Goal: Find specific page/section: Find specific page/section

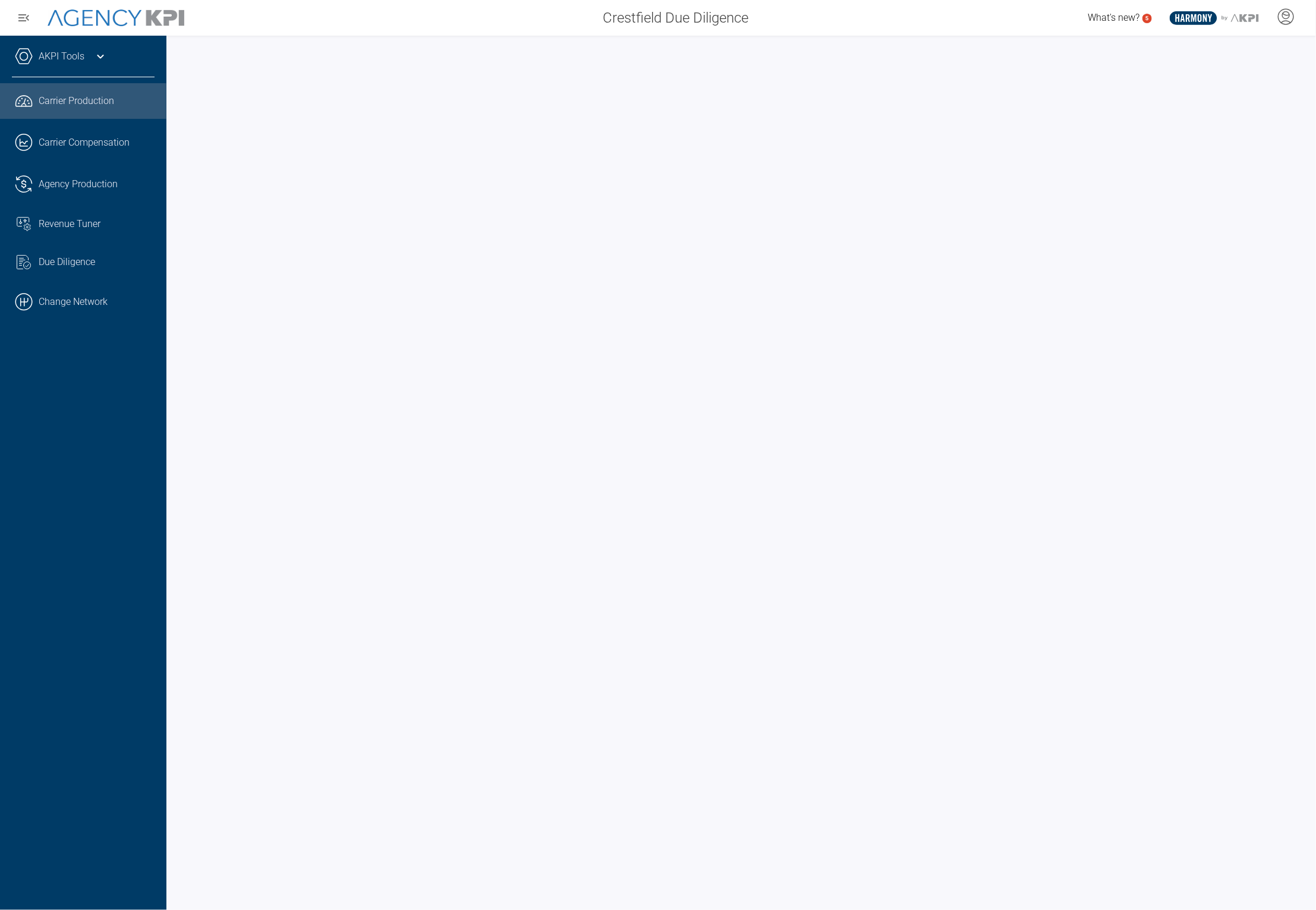
click at [91, 186] on link ".cls-1{fill:none;stroke:#221f20;stroke-linecap:round;stroke-linejoin:round;stro…" at bounding box center [83, 184] width 167 height 35
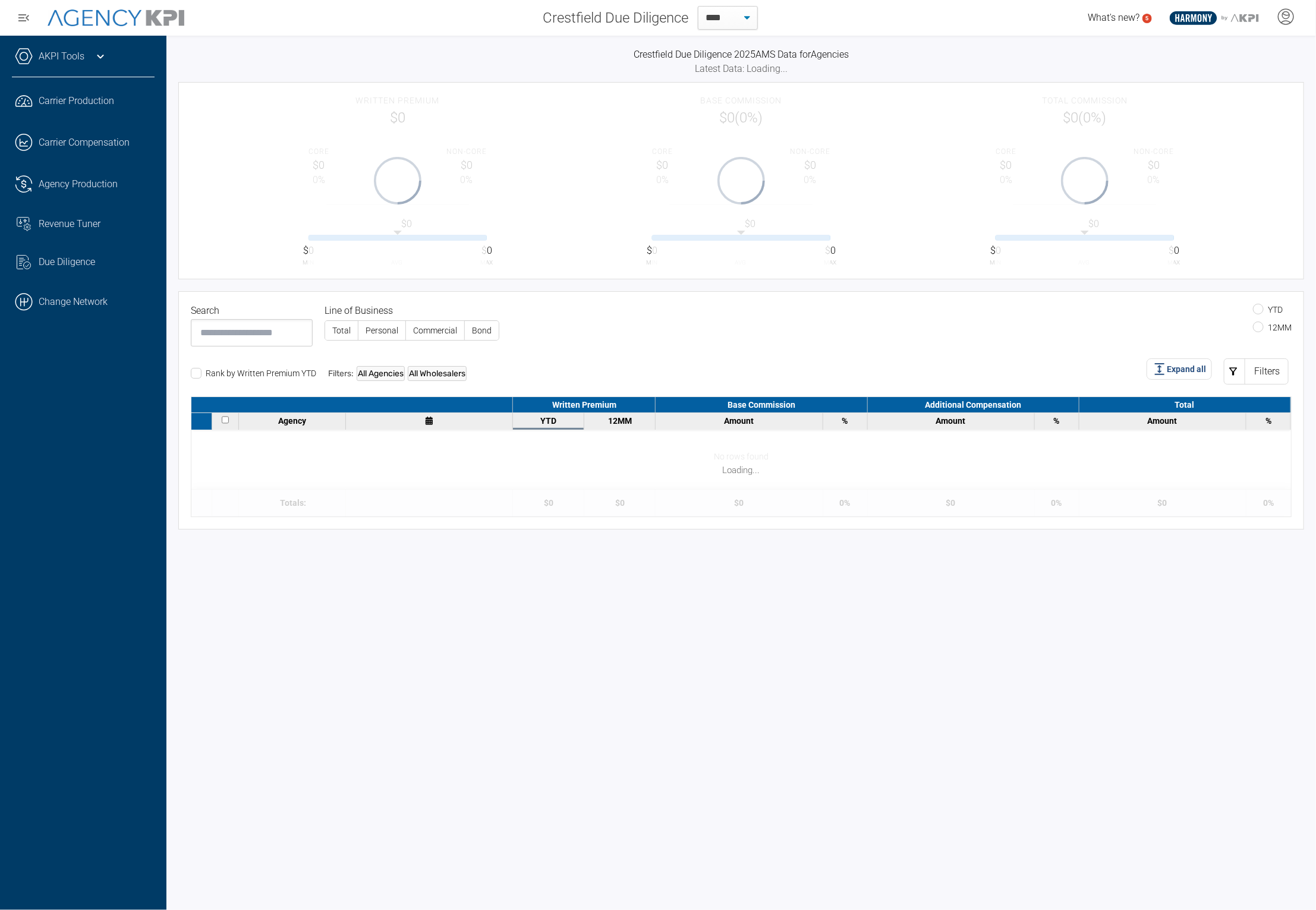
click at [101, 62] on icon at bounding box center [101, 56] width 15 height 15
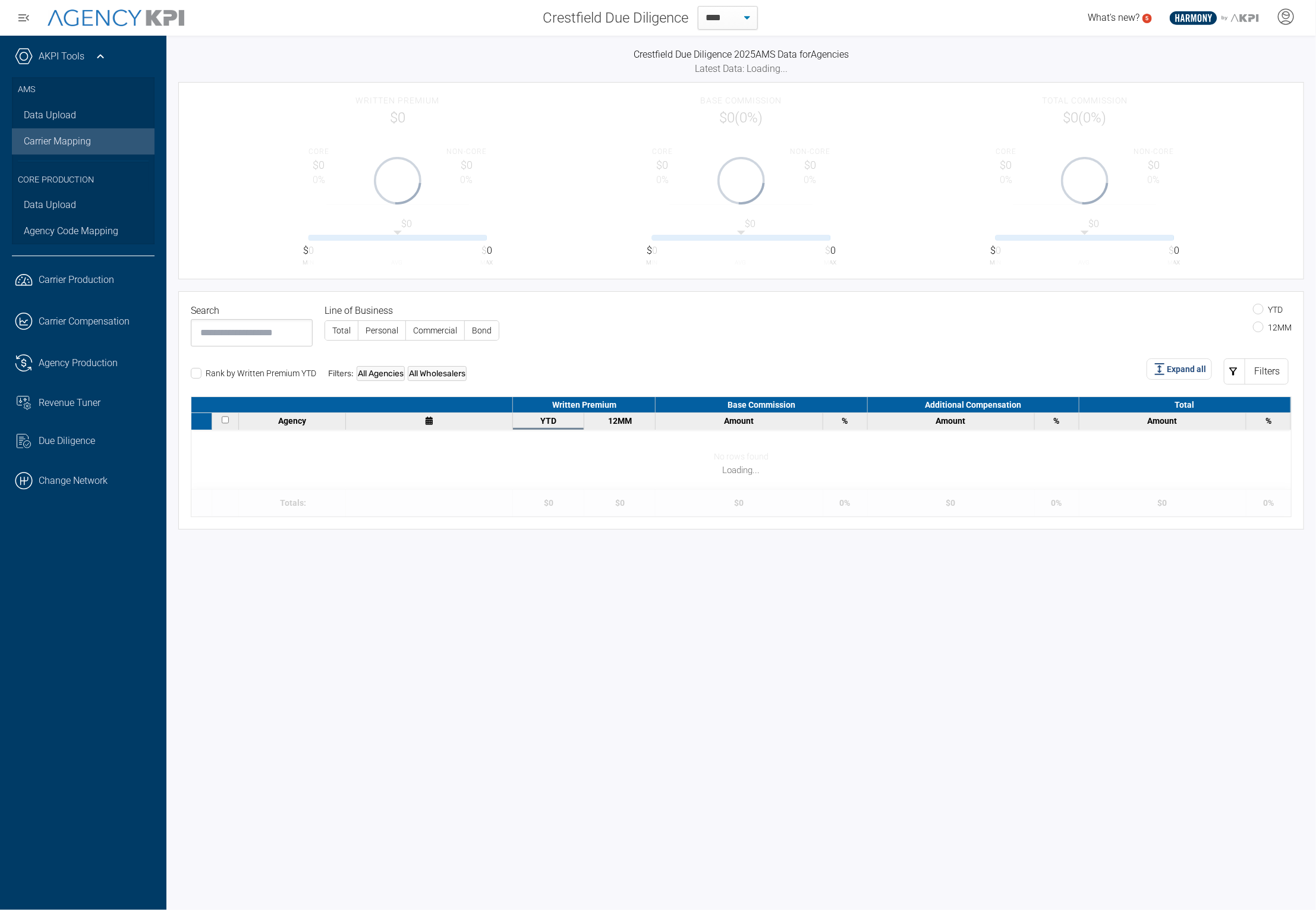
click at [77, 132] on link "Carrier Mapping" at bounding box center [83, 141] width 143 height 26
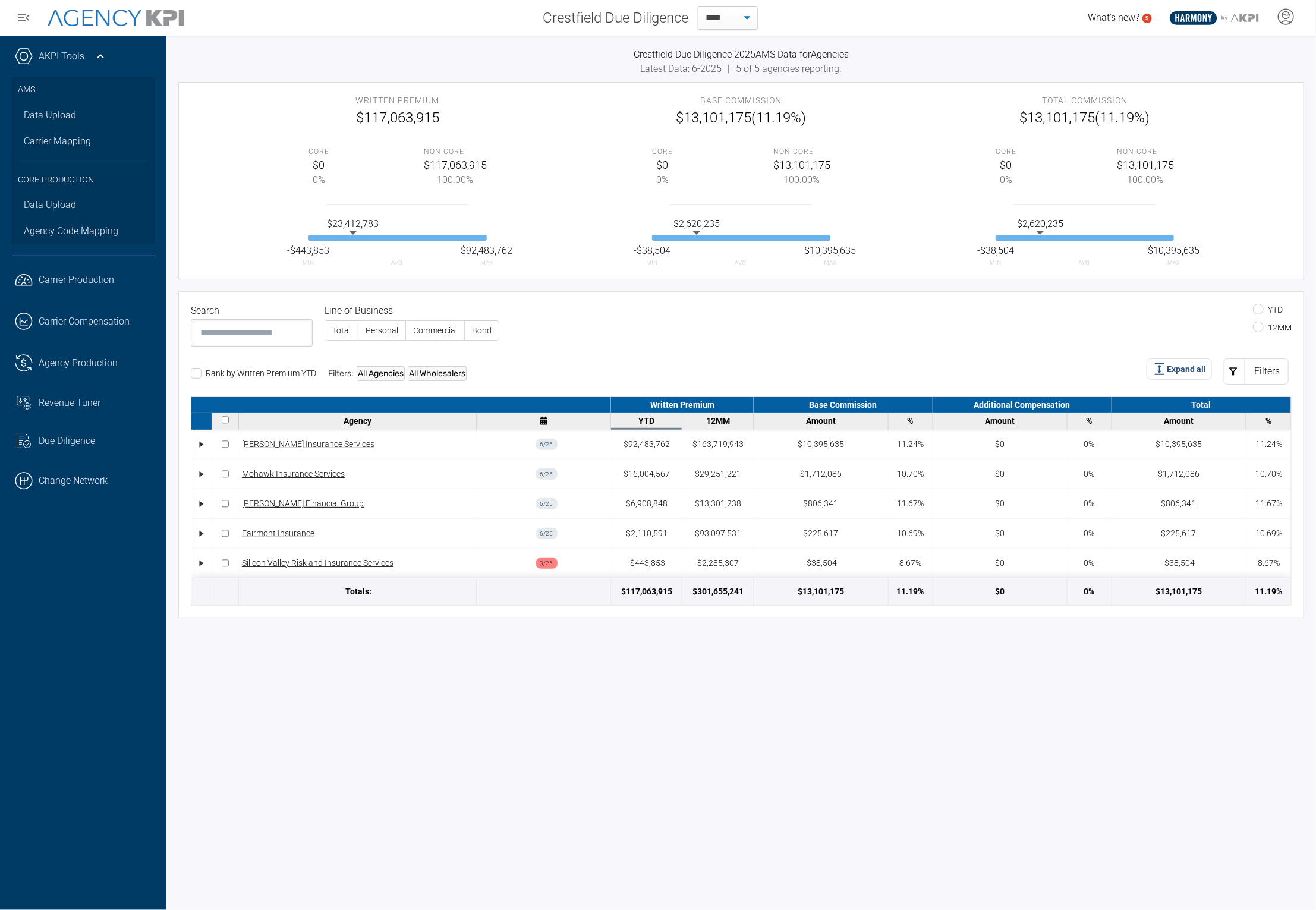
click at [44, 471] on link ".cls-1{fill:none;stroke:#000;stroke-linecap:round;stroke-linejoin:round;stroke-…" at bounding box center [83, 480] width 167 height 35
